Goal: Information Seeking & Learning: Find specific fact

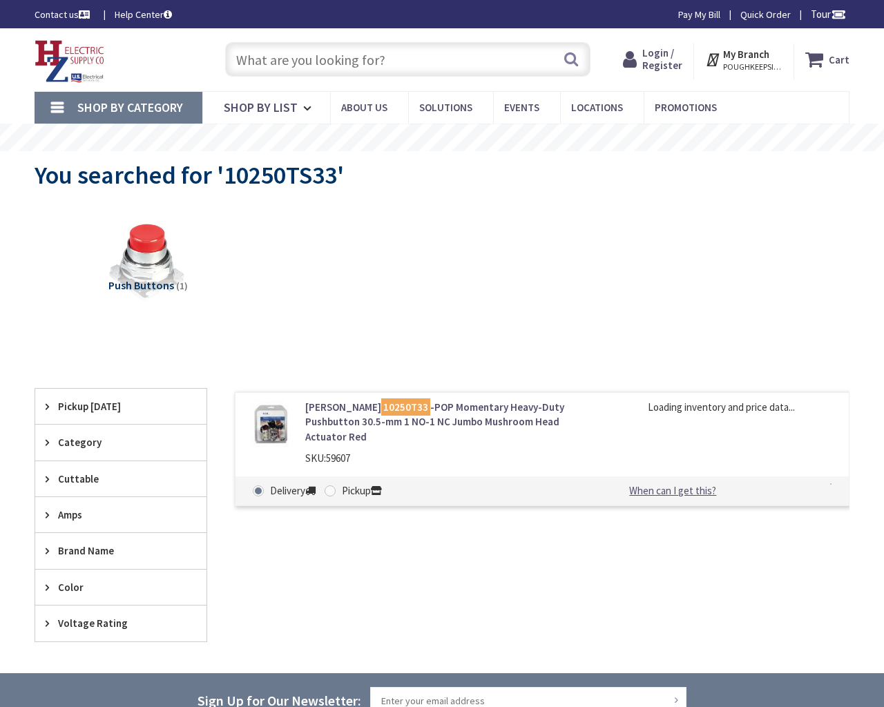
type input "Jim Marek Park, Cedar Ave SW, Huntsville, AL 35805, USA"
